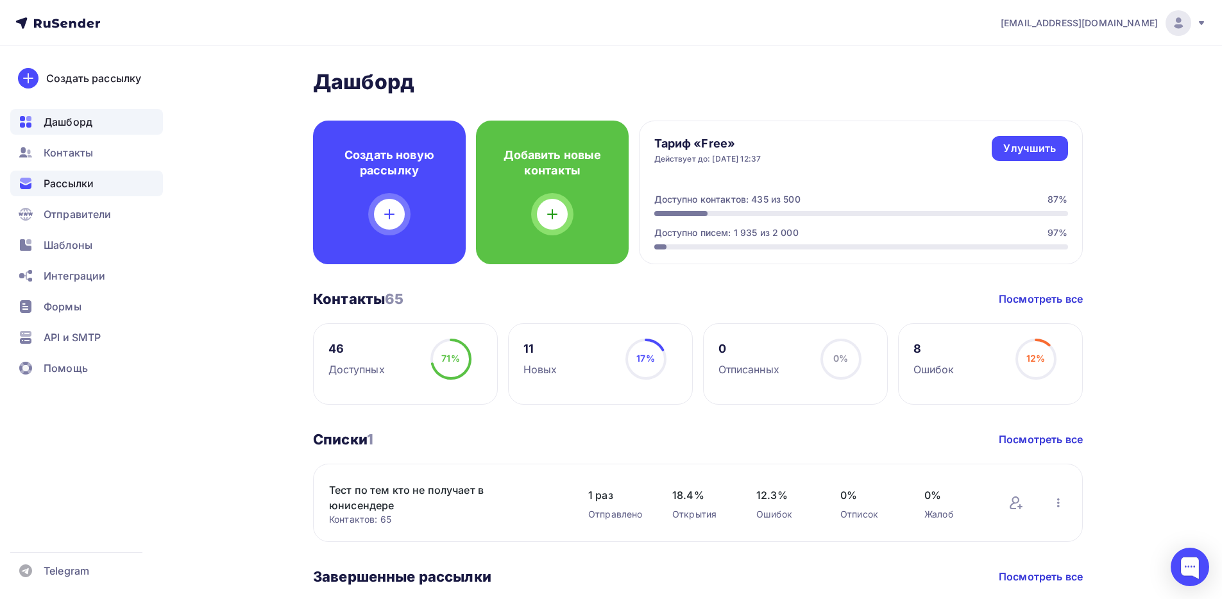
click at [65, 184] on span "Рассылки" at bounding box center [69, 183] width 50 height 15
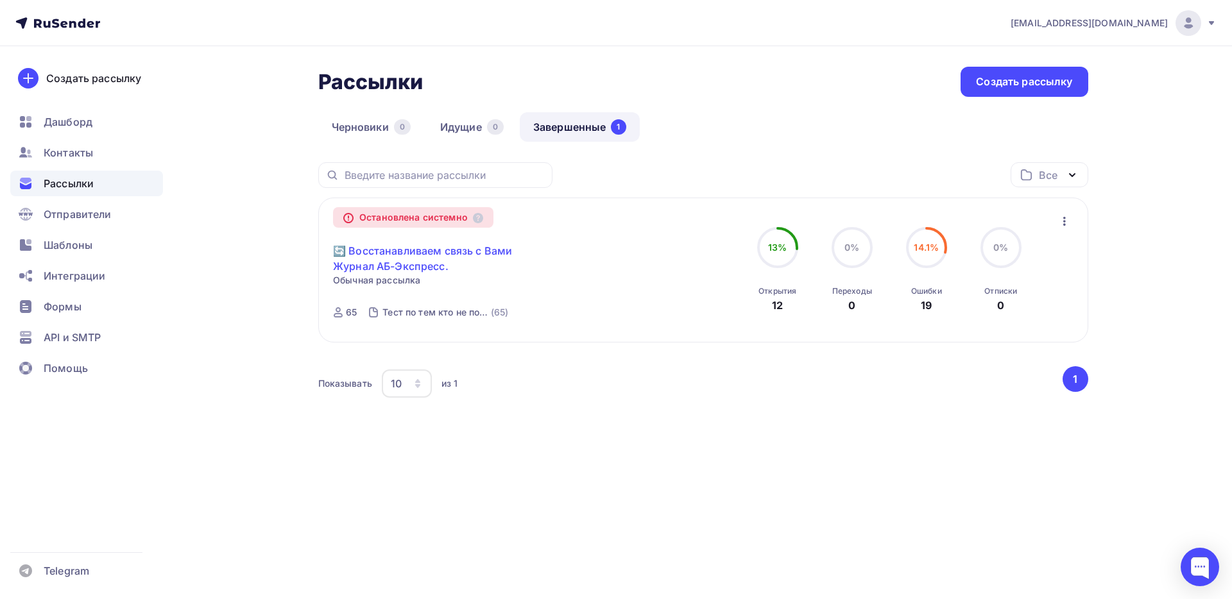
click at [395, 261] on link "🔄 Восстанавливаем связь с Вами Журнал АБ-Экспресс." at bounding box center [443, 258] width 220 height 31
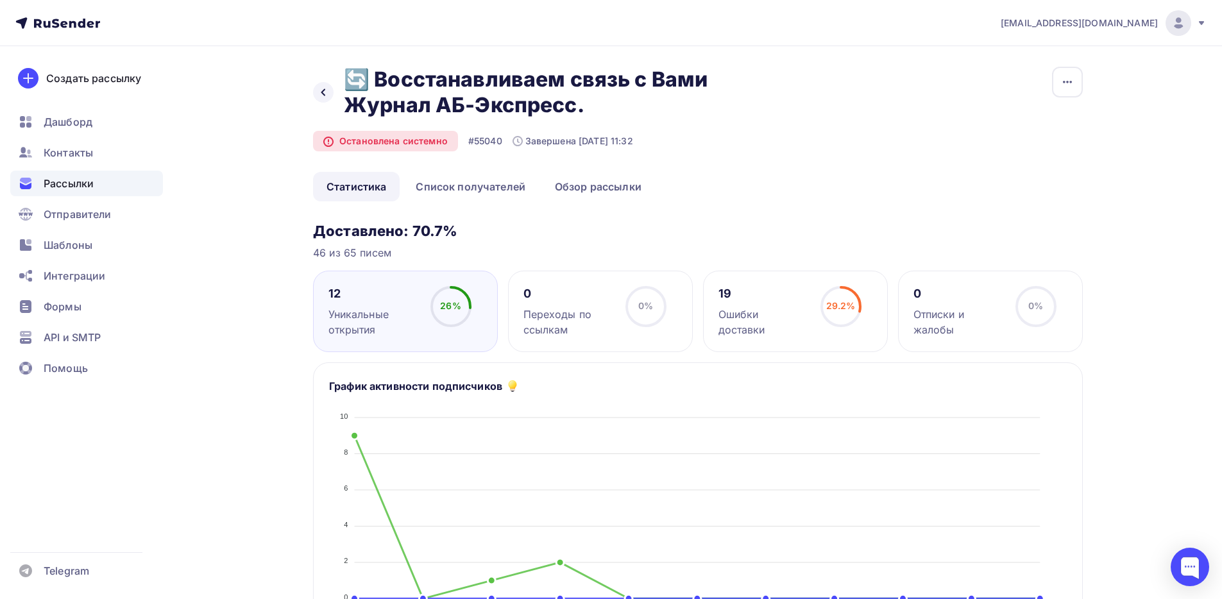
click at [318, 253] on div "46 из 65 писем" at bounding box center [698, 252] width 770 height 15
drag, startPoint x: 318, startPoint y: 253, endPoint x: 372, endPoint y: 253, distance: 53.3
click at [372, 253] on div "46 из 65 писем" at bounding box center [698, 252] width 770 height 15
copy div "46 из 65 писем"
click at [486, 193] on link "Список получателей" at bounding box center [470, 187] width 137 height 30
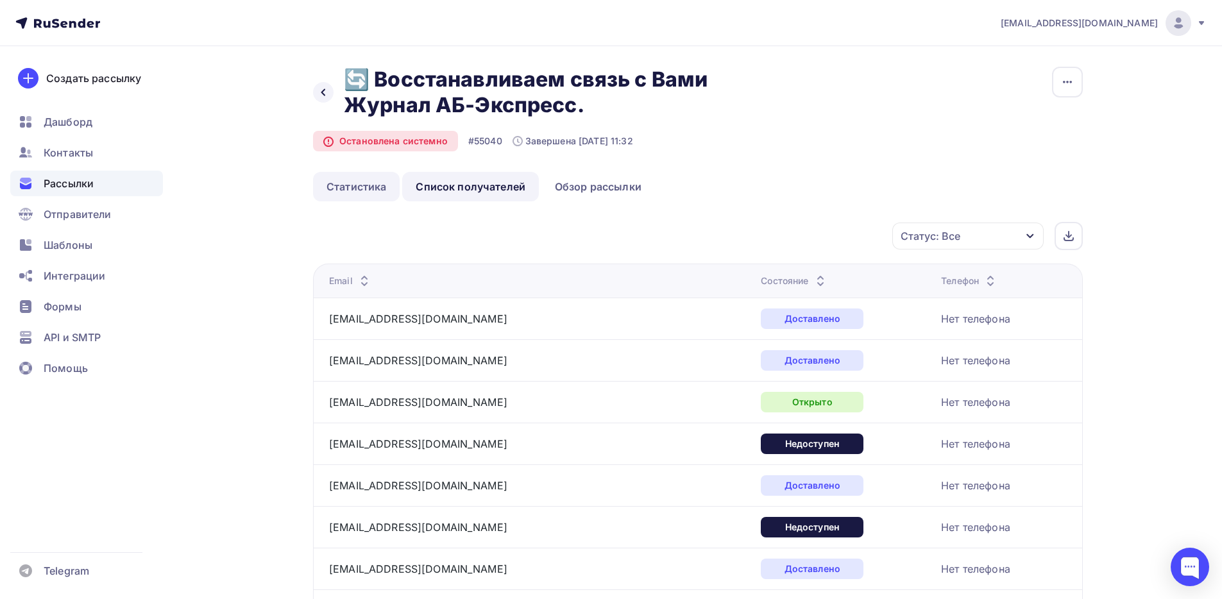
click at [375, 178] on link "Статистика" at bounding box center [356, 187] width 87 height 30
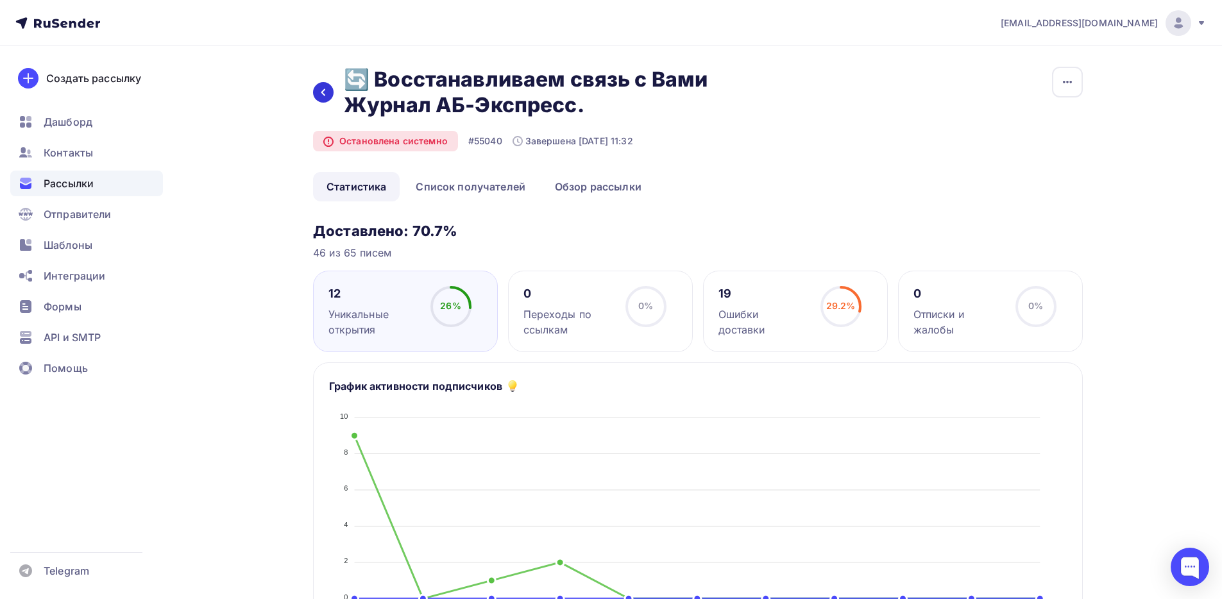
click at [325, 93] on icon at bounding box center [323, 92] width 10 height 10
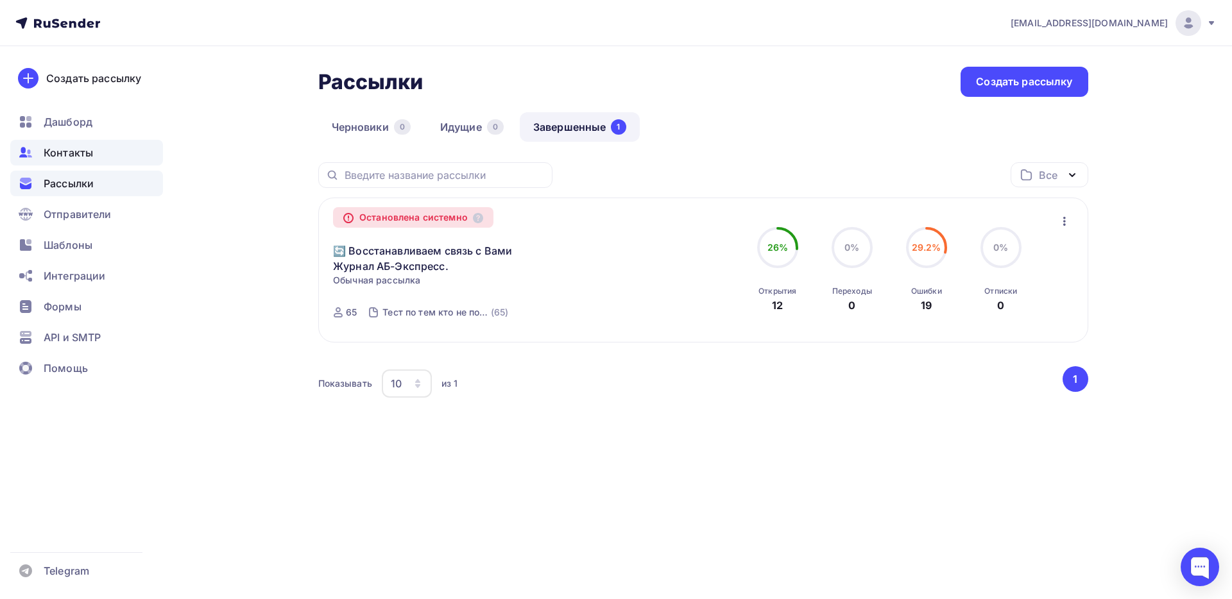
click at [85, 147] on span "Контакты" at bounding box center [68, 152] width 49 height 15
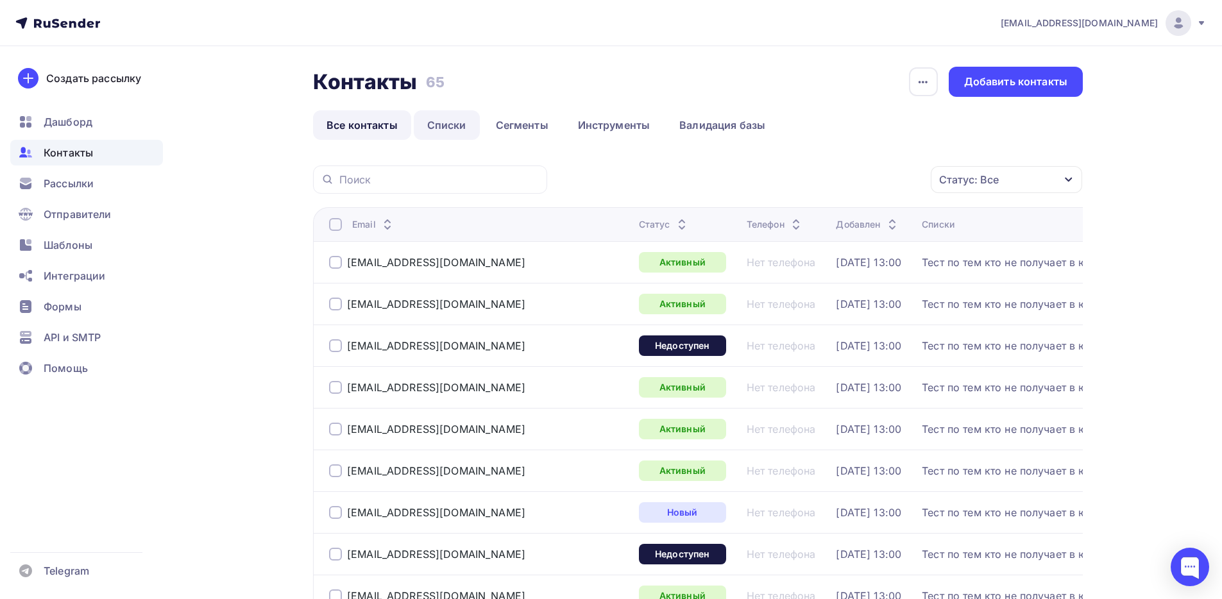
click at [447, 128] on link "Списки" at bounding box center [447, 125] width 66 height 30
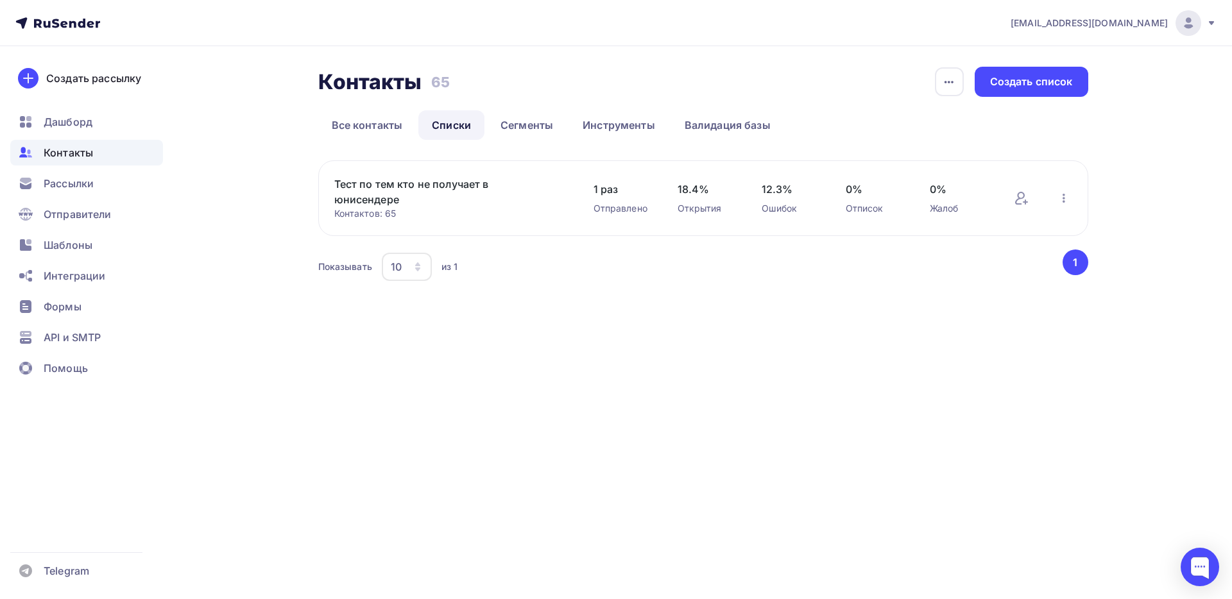
click at [379, 199] on link "Тест по тем кто не получает в юнисендере" at bounding box center [443, 191] width 218 height 31
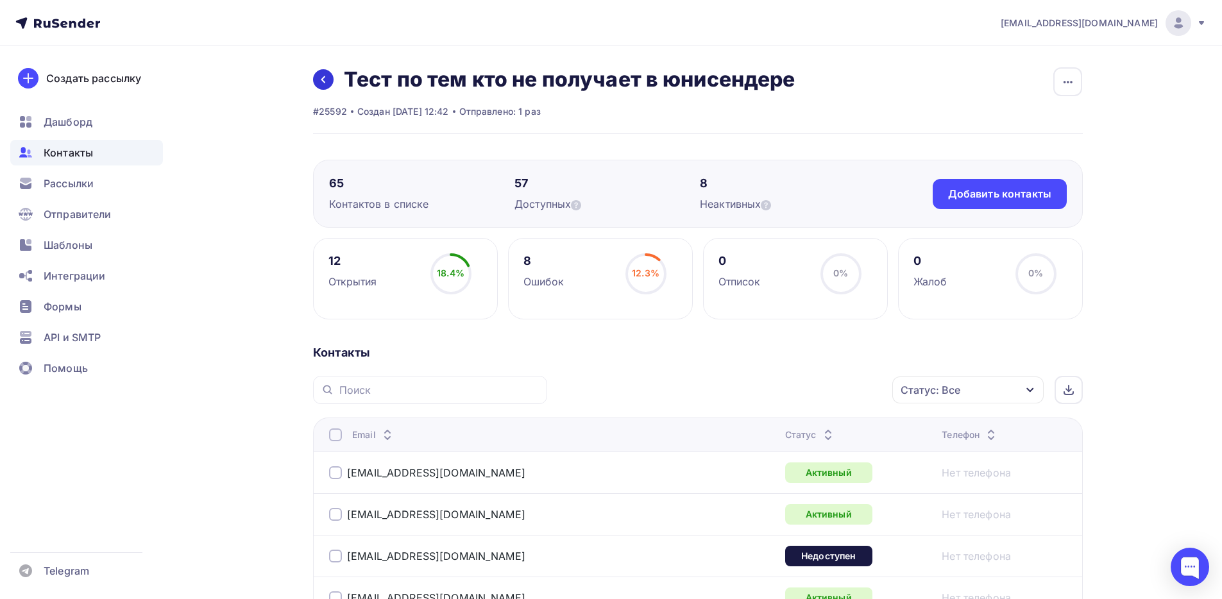
click at [316, 85] on link at bounding box center [323, 79] width 21 height 21
